Goal: Information Seeking & Learning: Learn about a topic

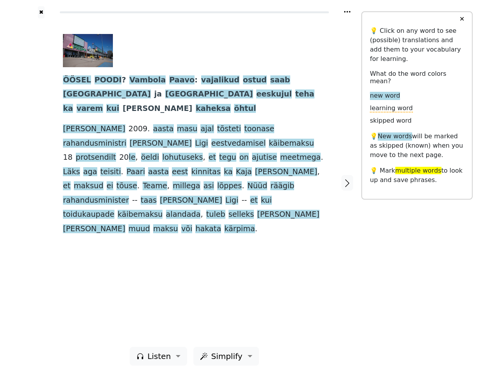
click at [250, 187] on div "ÖÖSEL POODI ? Vambola Paavo : vajalikud ostud saab [GEOGRAPHIC_DATA] [PERSON_NA…" at bounding box center [194, 135] width 263 height 202
click at [347, 12] on icon at bounding box center [347, 12] width 6 height 2
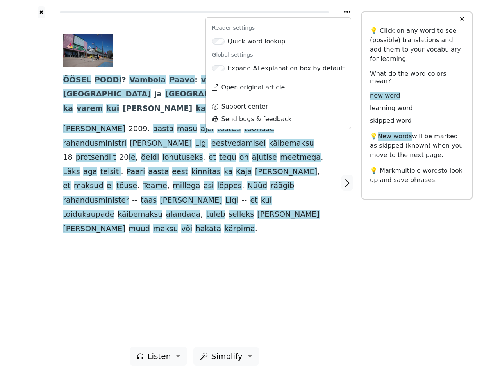
click at [41, 182] on div at bounding box center [41, 182] width 28 height 328
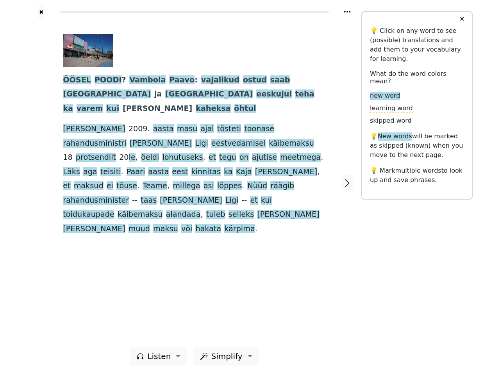
click at [224, 224] on span "kärpima" at bounding box center [239, 229] width 30 height 10
click at [75, 80] on span "ÖÖSEL" at bounding box center [77, 80] width 28 height 10
click at [101, 80] on span "POODI" at bounding box center [107, 80] width 27 height 10
click at [134, 80] on span "Vambola" at bounding box center [147, 80] width 36 height 10
click at [169, 80] on span "Paavo" at bounding box center [181, 80] width 25 height 10
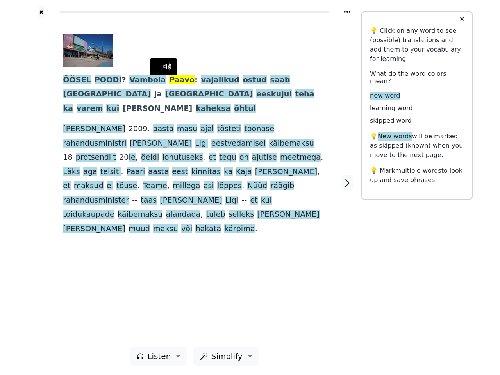
click at [201, 80] on span "vajalikud" at bounding box center [220, 80] width 38 height 10
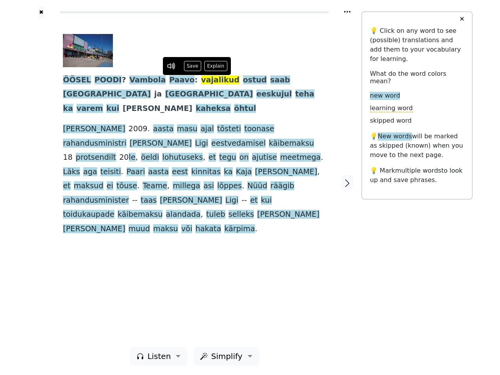
click at [243, 80] on span "ostud" at bounding box center [255, 80] width 24 height 10
